Goal: Check status: Check status

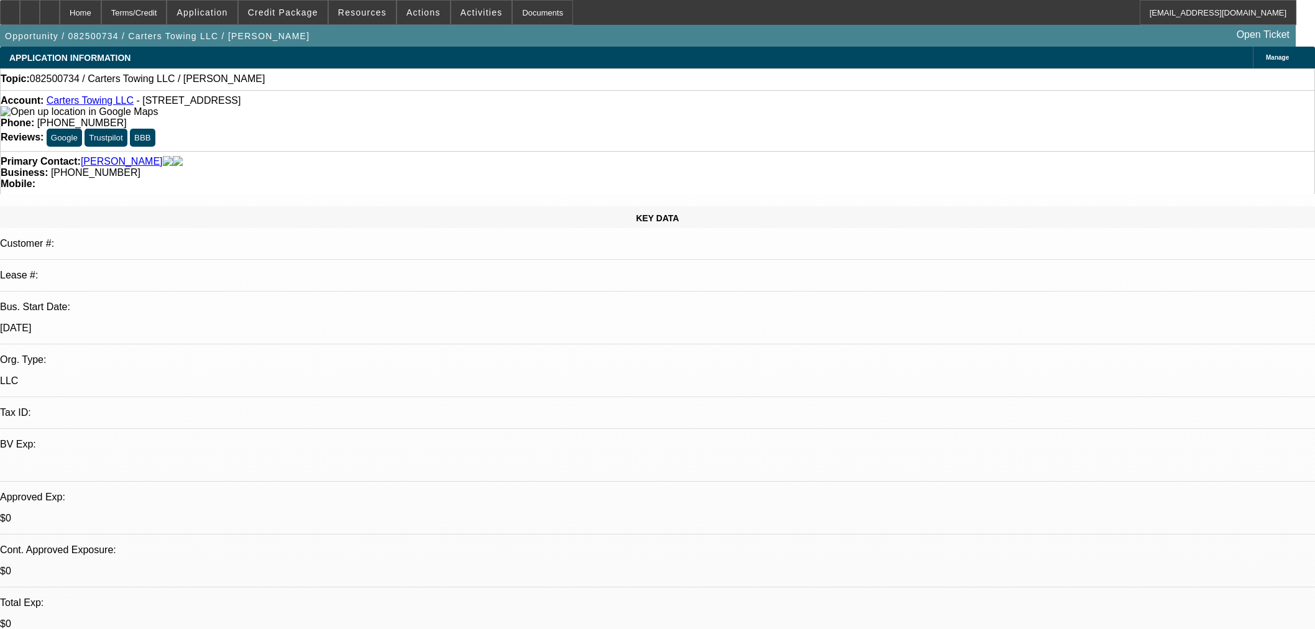
select select "0"
select select "2"
select select "0.1"
select select "4"
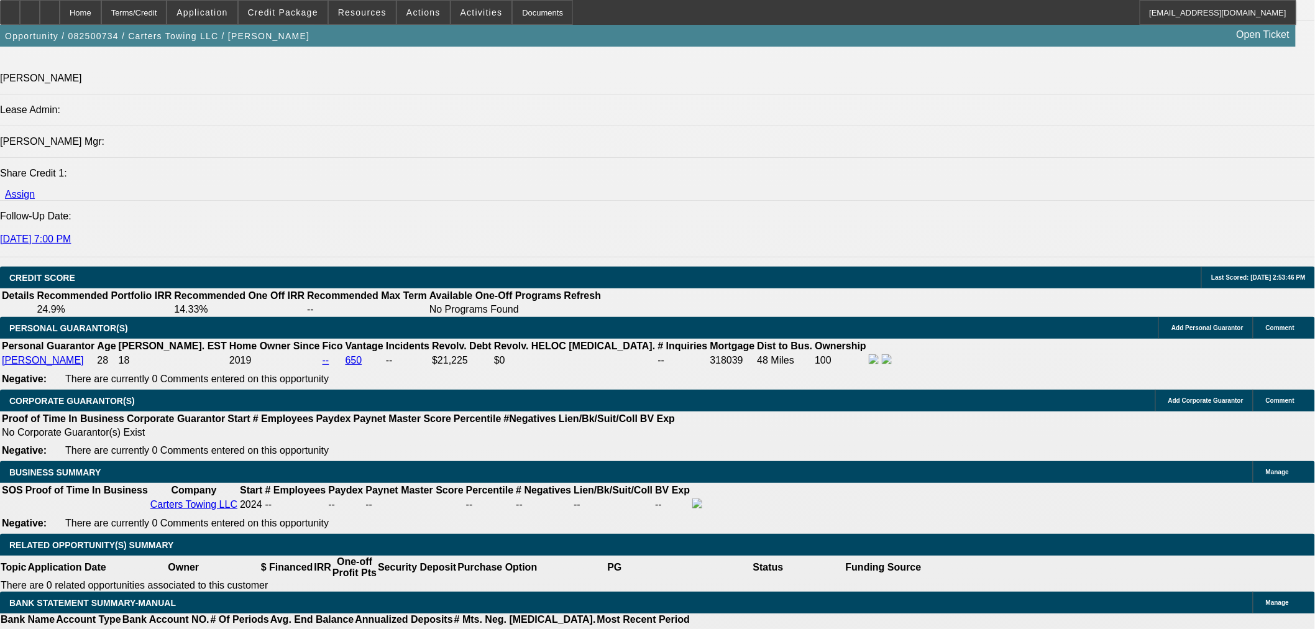
scroll to position [1341, 0]
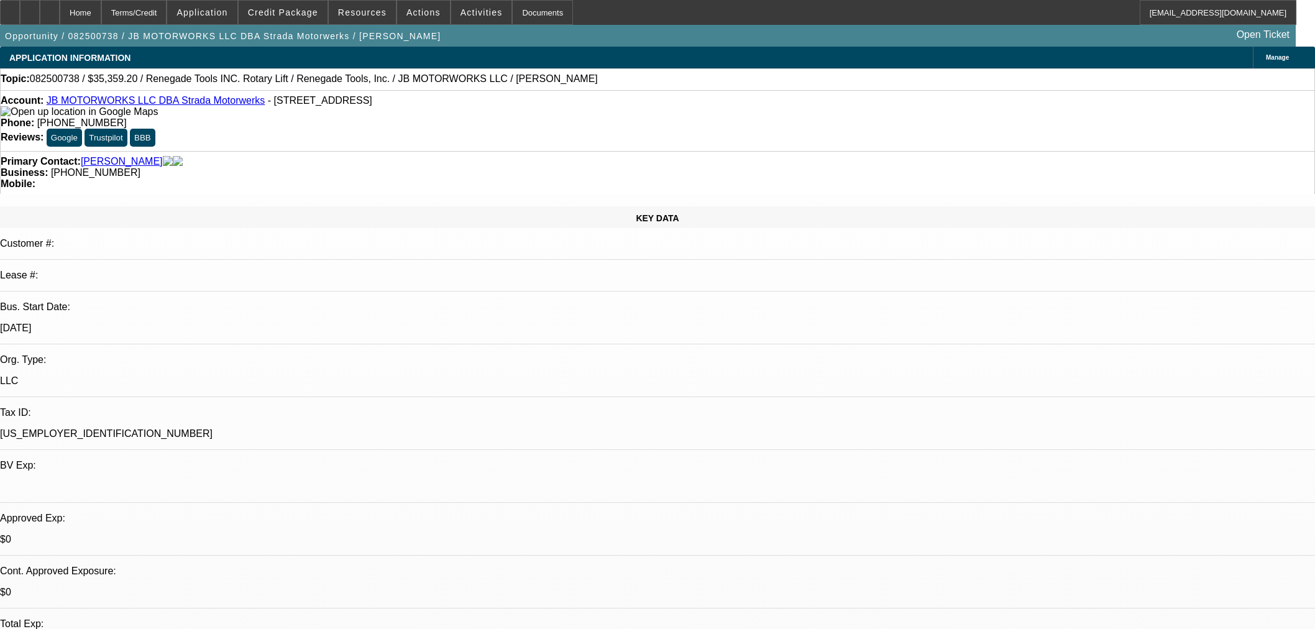
select select "0"
select select "3"
select select "0.1"
select select "4"
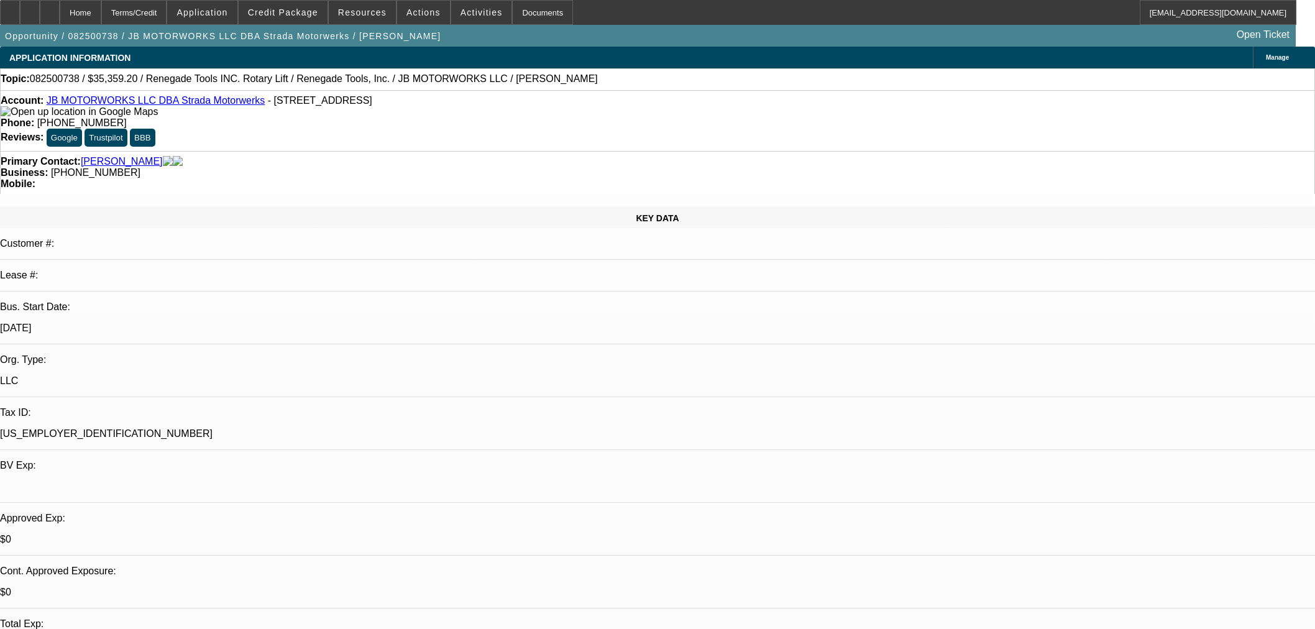
select select "0"
select select "3"
select select "0.1"
select select "4"
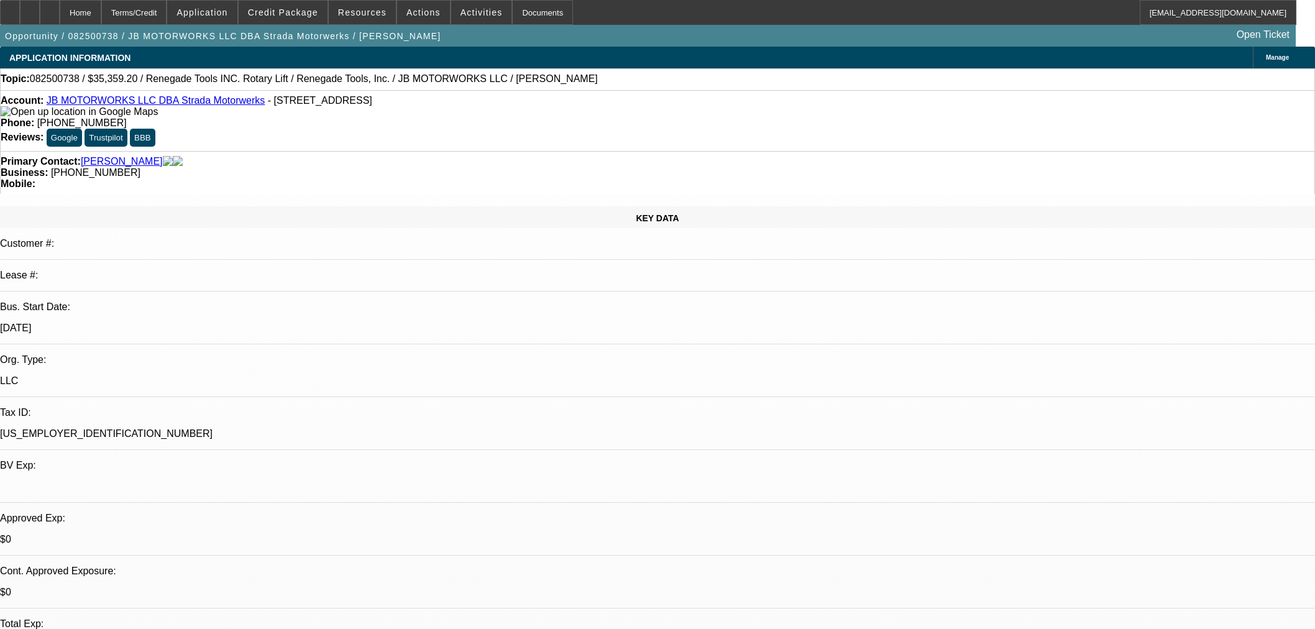
scroll to position [1657, 0]
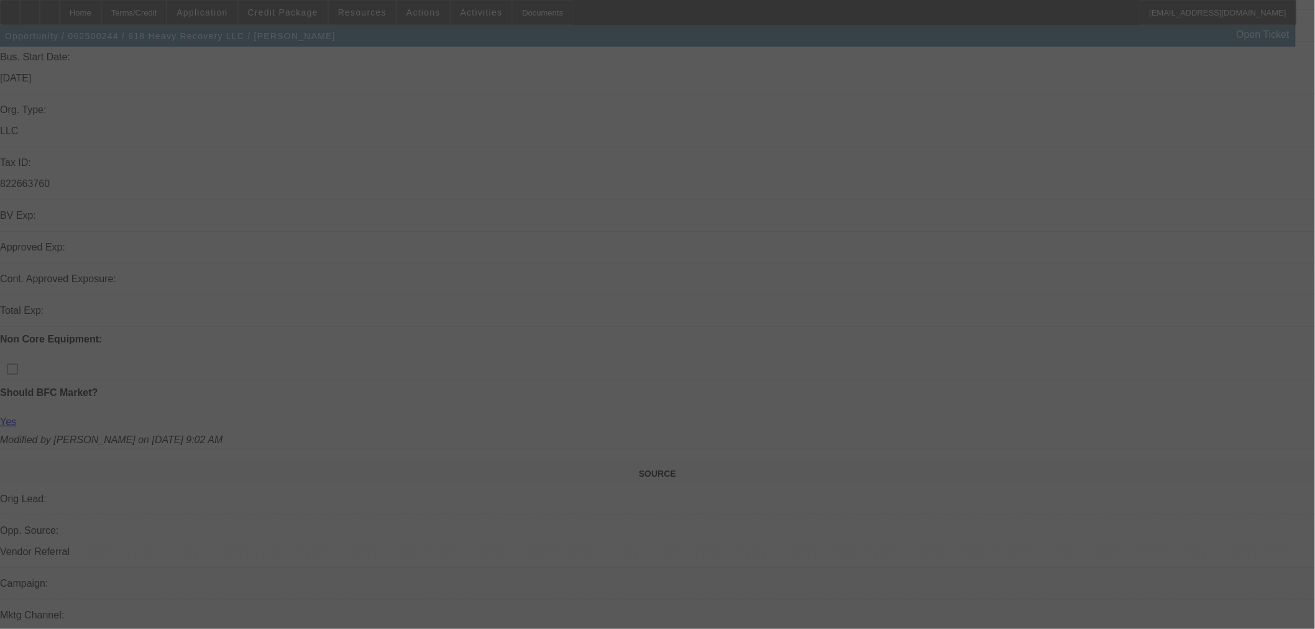
scroll to position [483, 0]
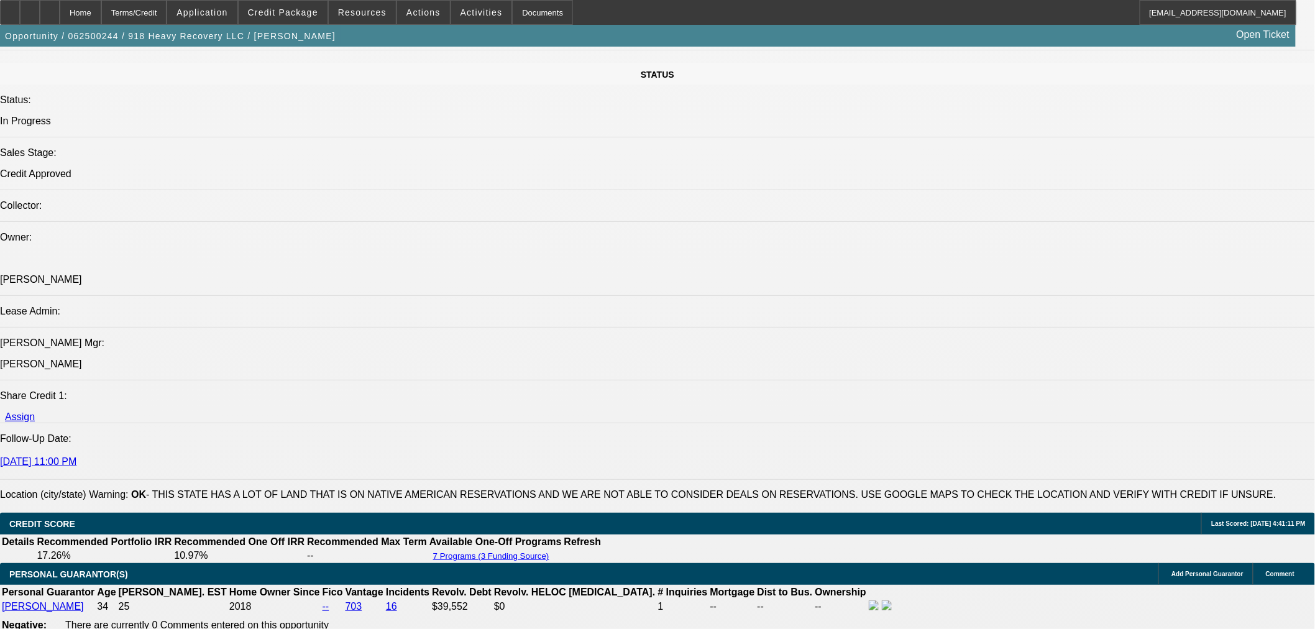
select select "0"
select select "2"
select select "0"
select select "6"
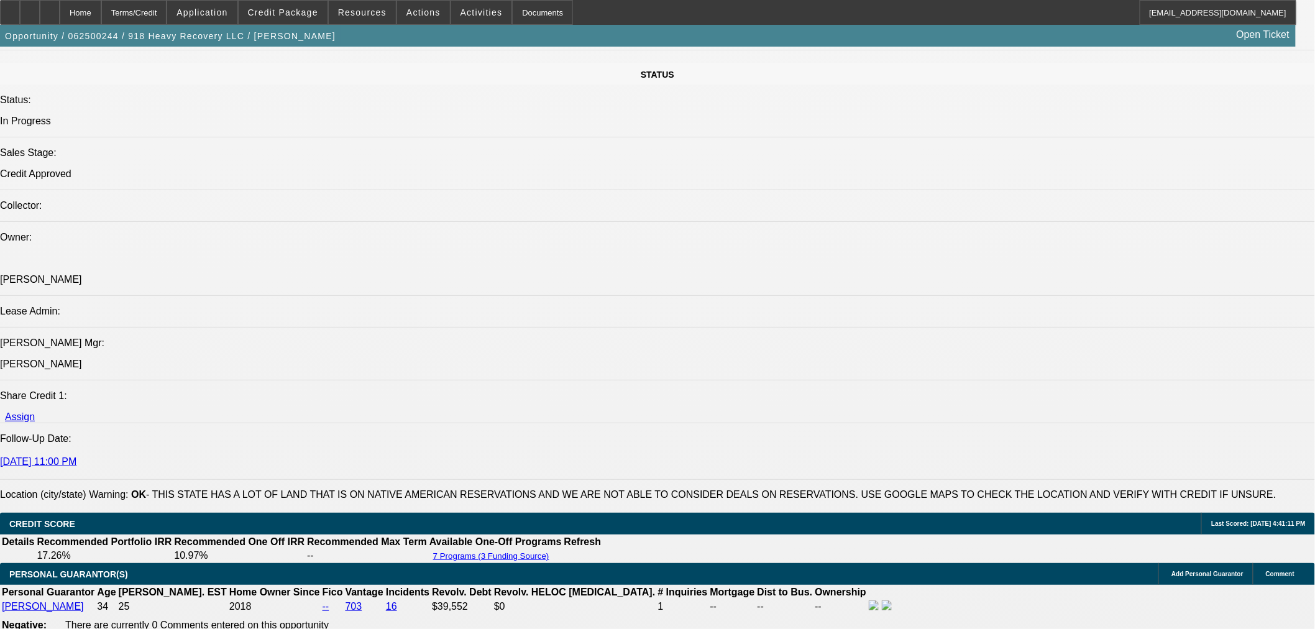
select select "0"
select select "2"
select select "0"
select select "6"
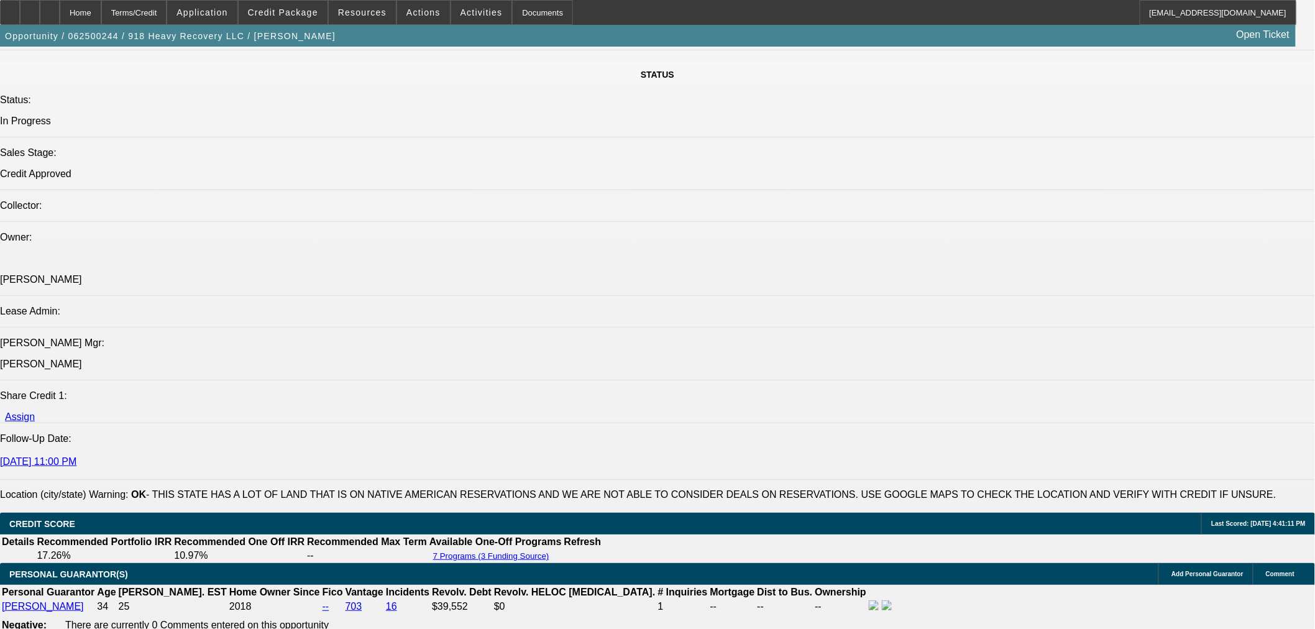
select select "0"
select select "2"
select select "0"
select select "6"
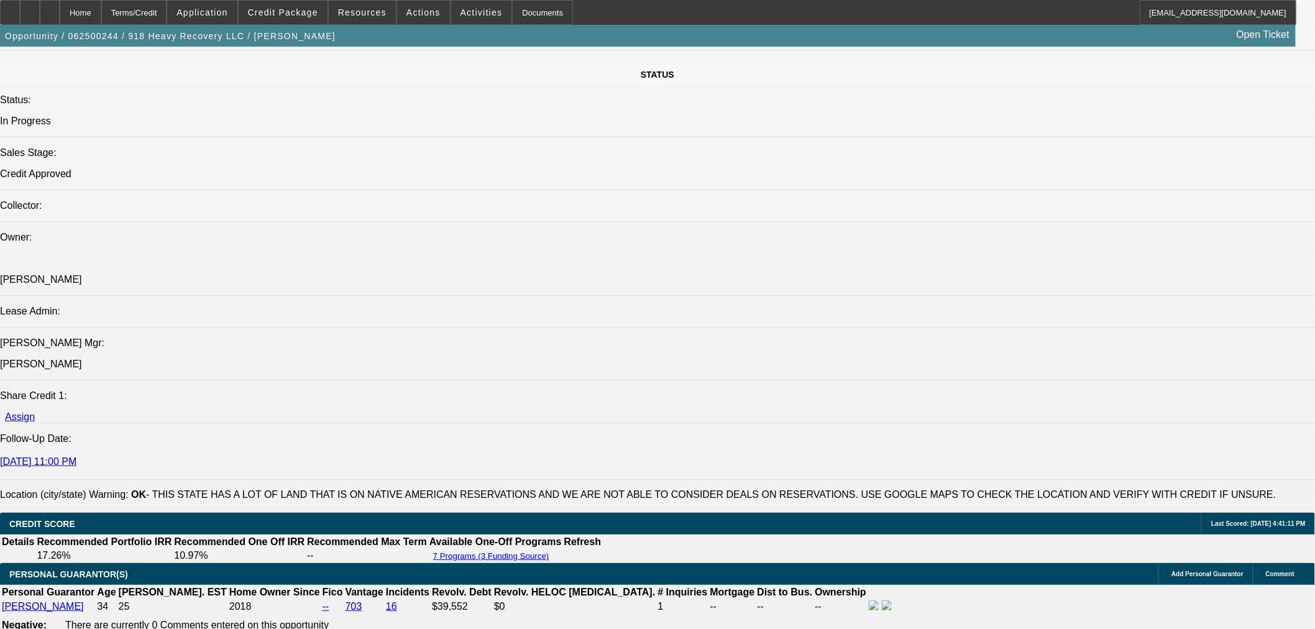
select select "0"
select select "2"
select select "0"
select select "6"
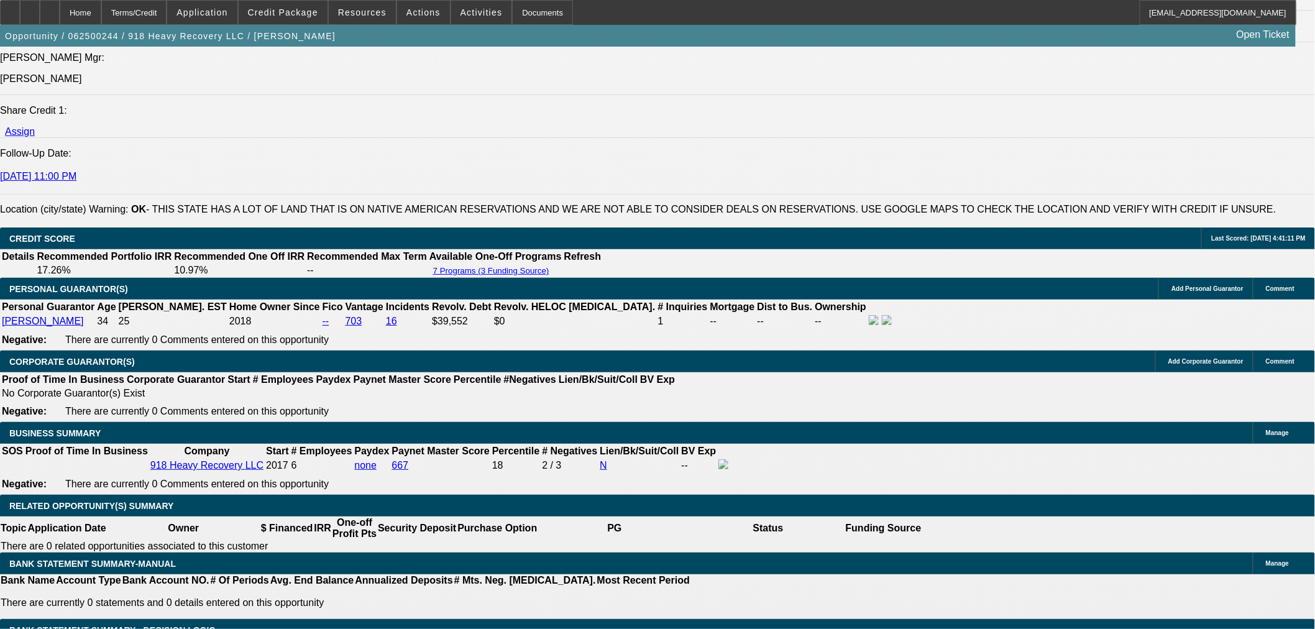
scroll to position [1919, 0]
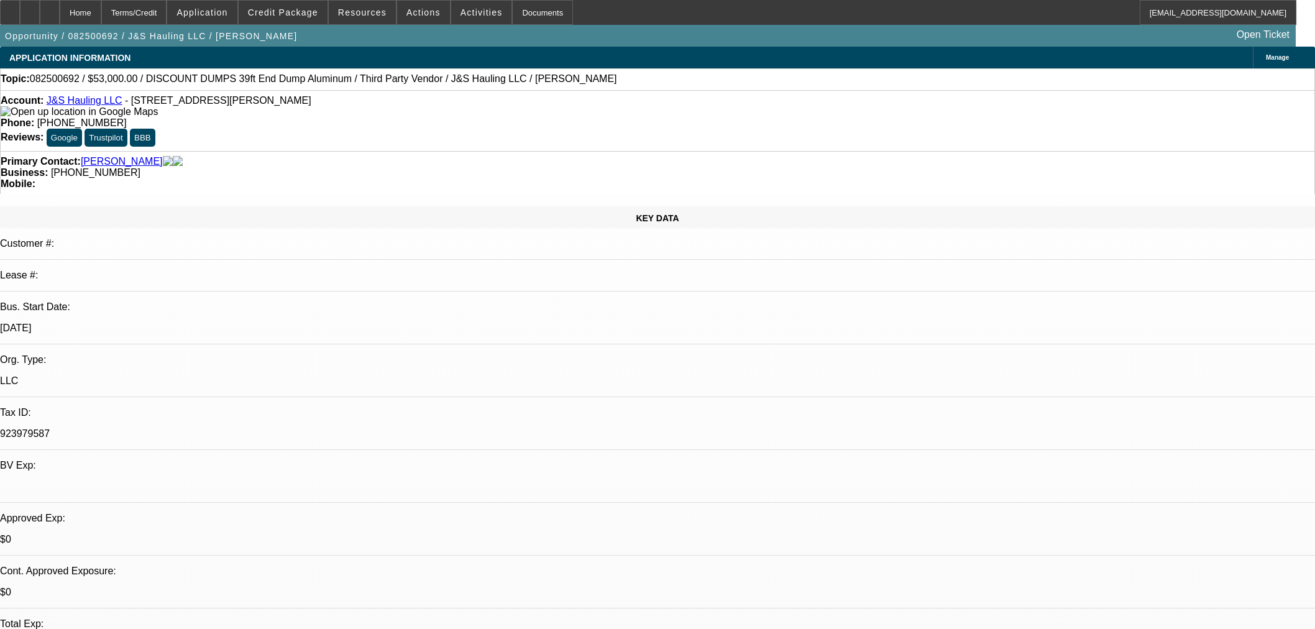
select select "0"
select select "3"
select select "0.1"
select select "4"
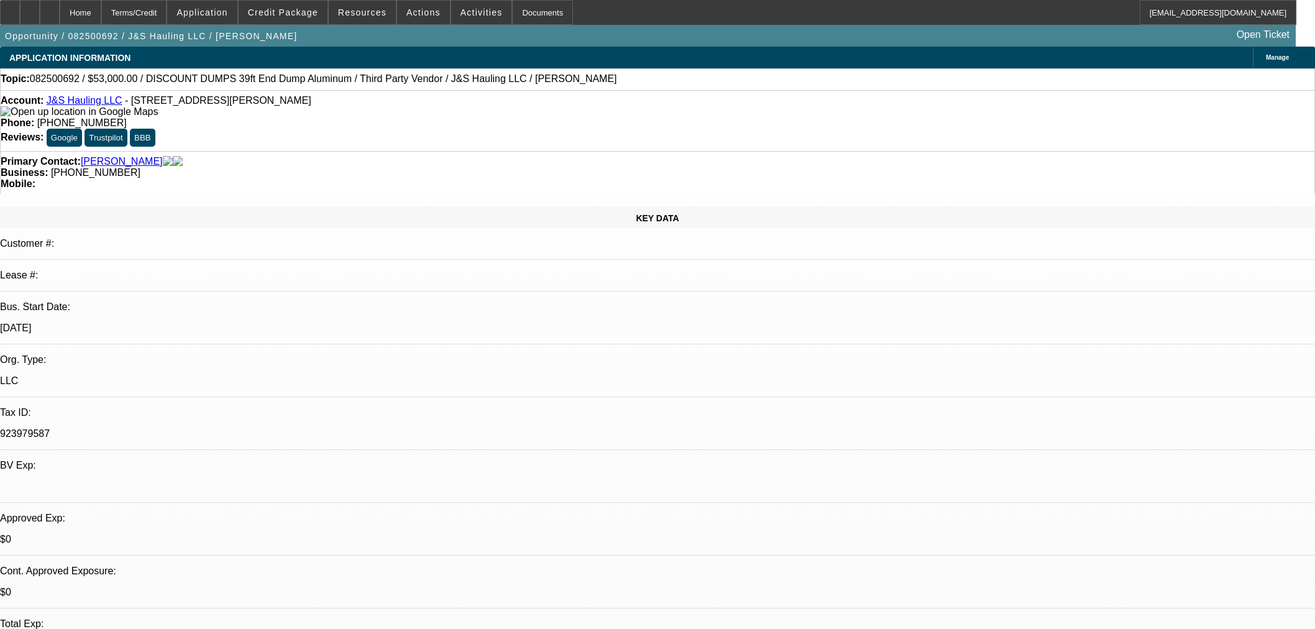
select select "0"
select select "3"
select select "0.1"
select select "4"
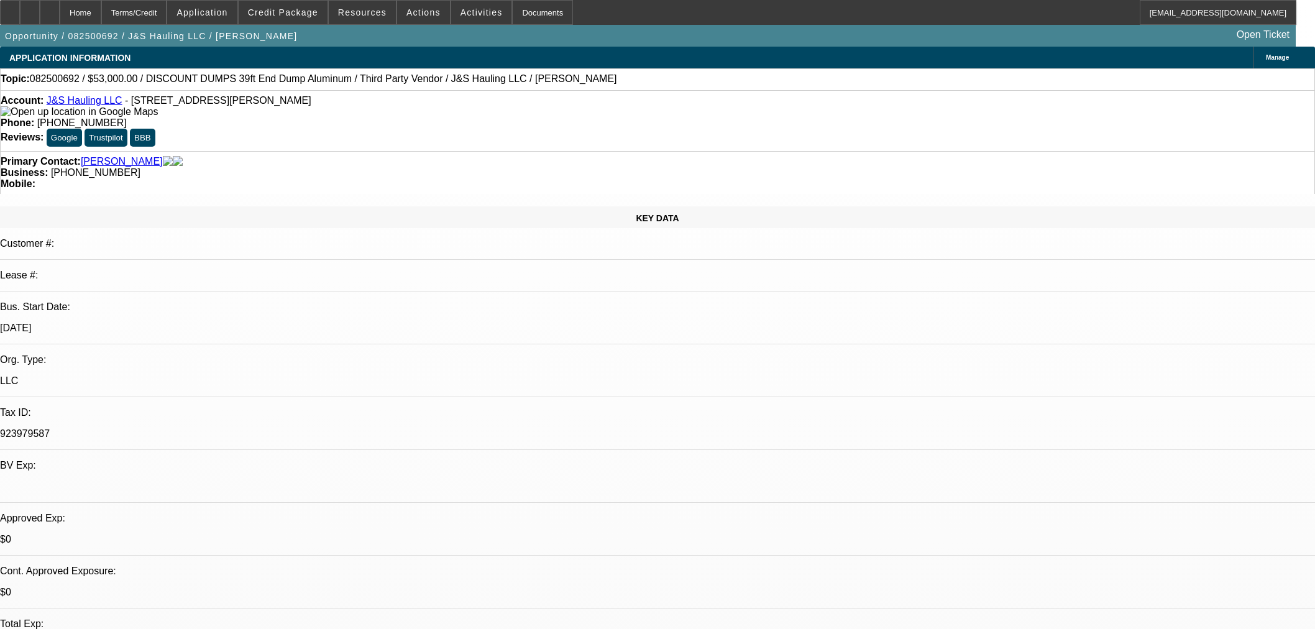
select select "0"
select select "3"
select select "0.1"
select select "4"
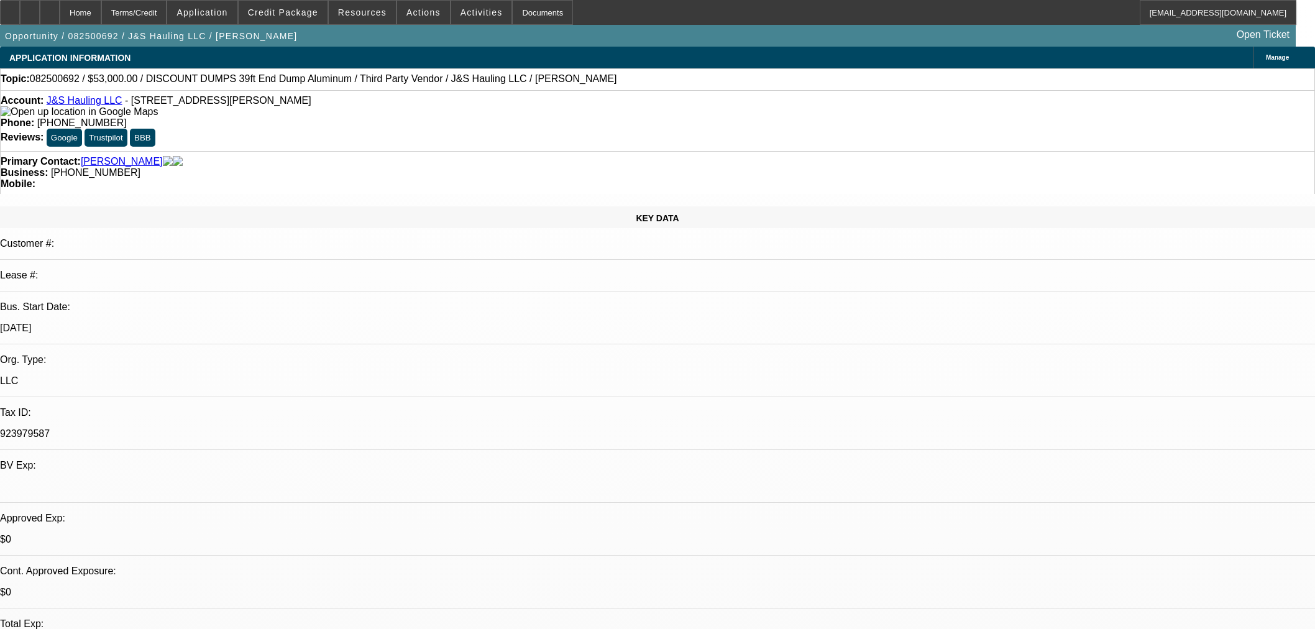
select select "0"
select select "3"
select select "0.1"
select select "4"
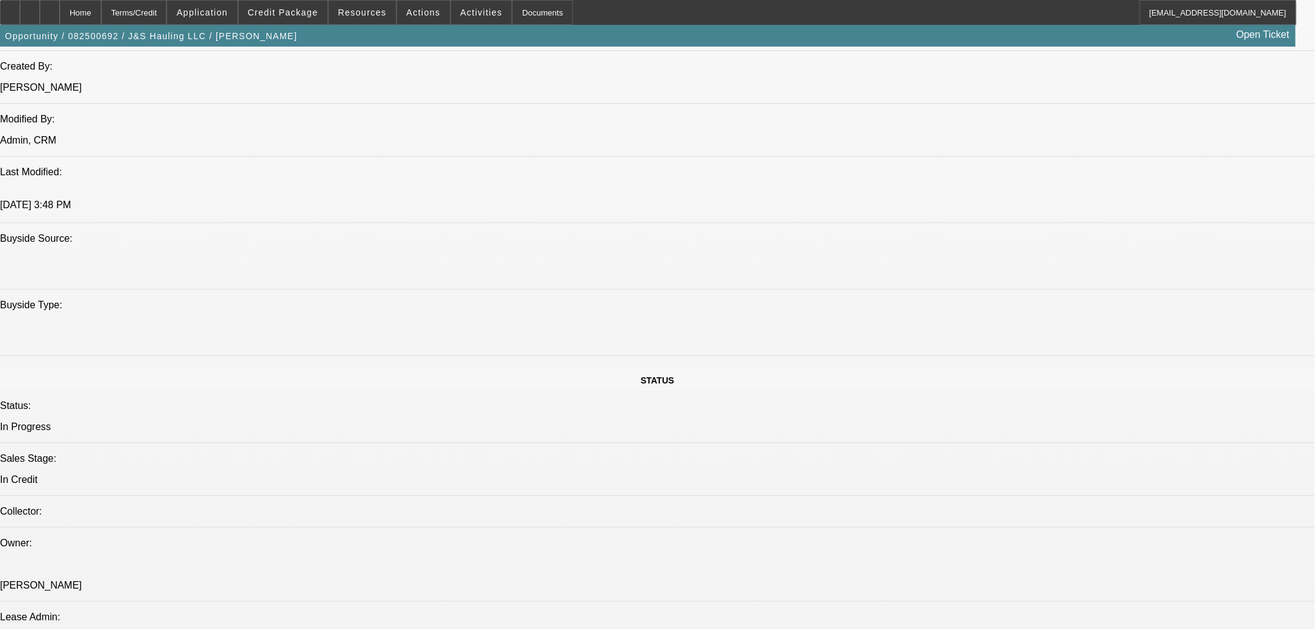
scroll to position [1174, 0]
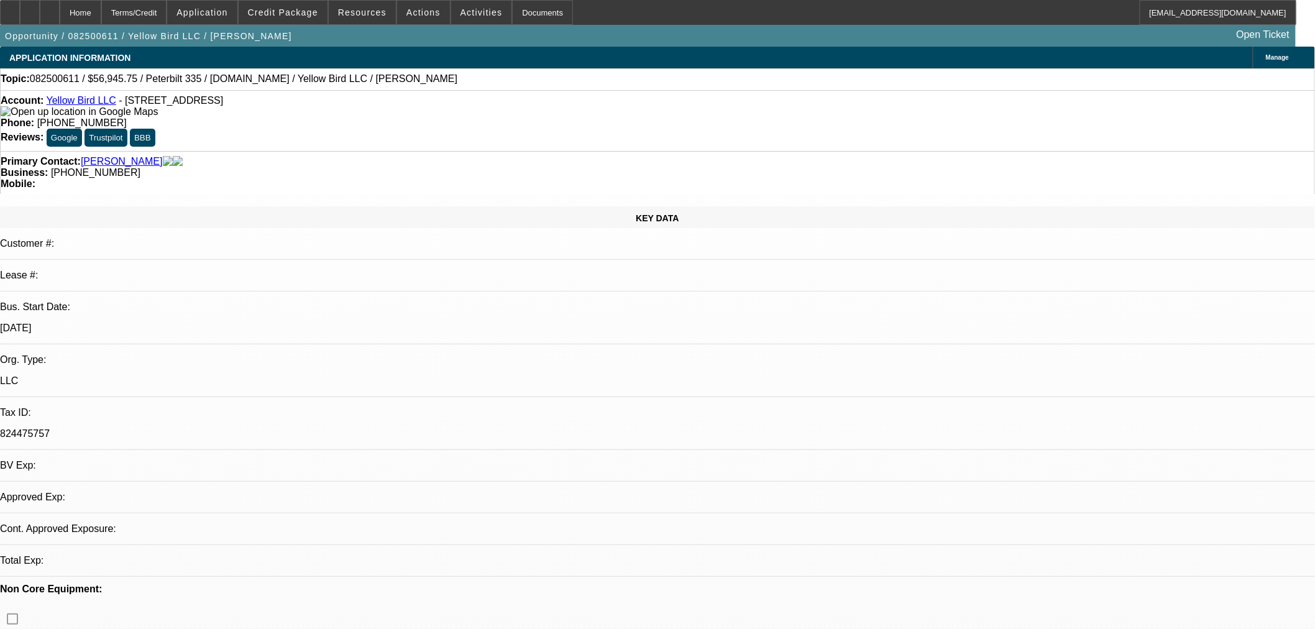
select select "0.15"
select select "2"
select select "0.1"
select select "4"
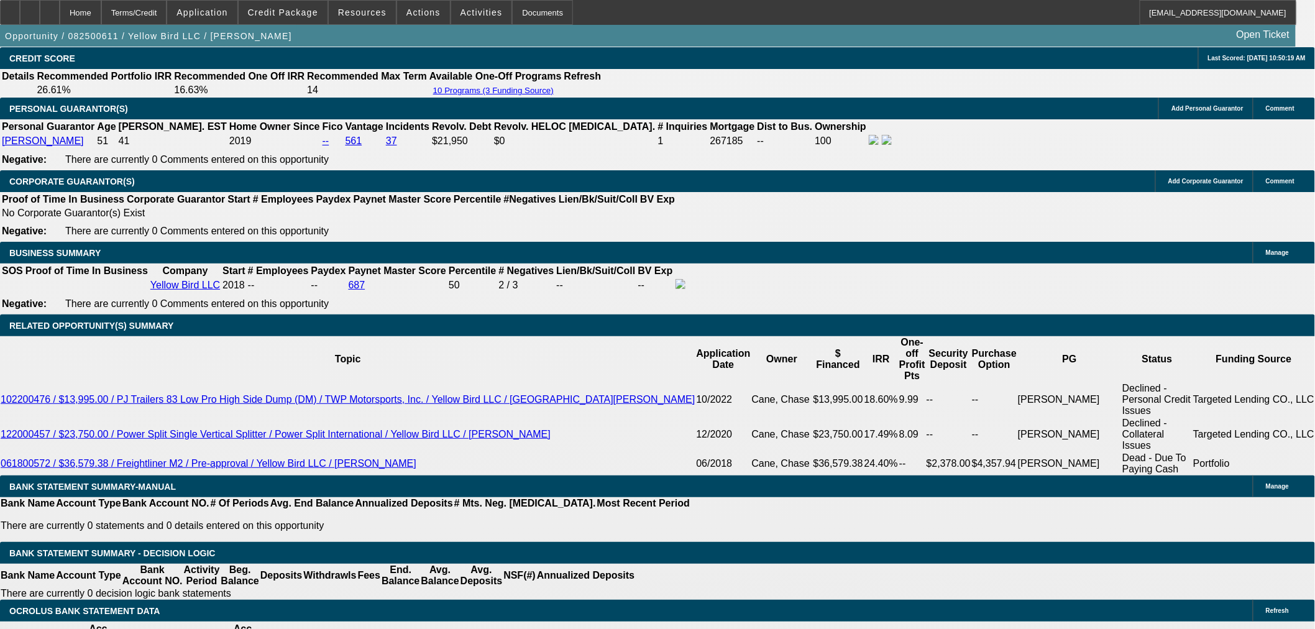
scroll to position [1795, 0]
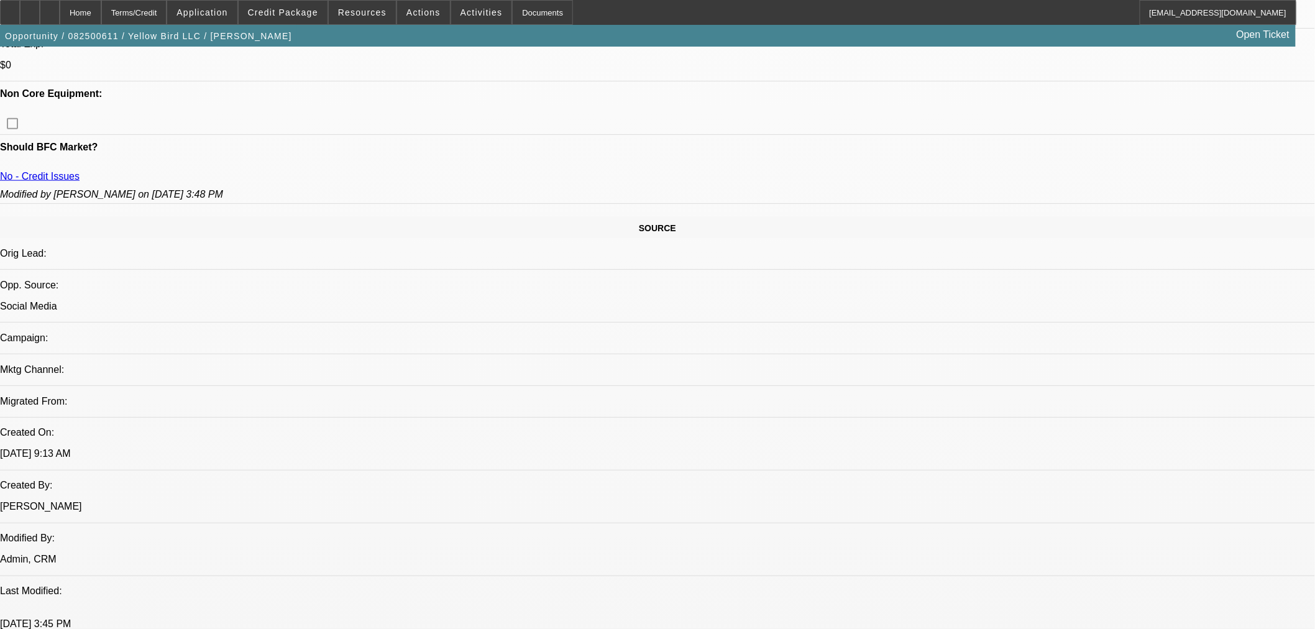
scroll to position [414, 0]
